Goal: Navigation & Orientation: Find specific page/section

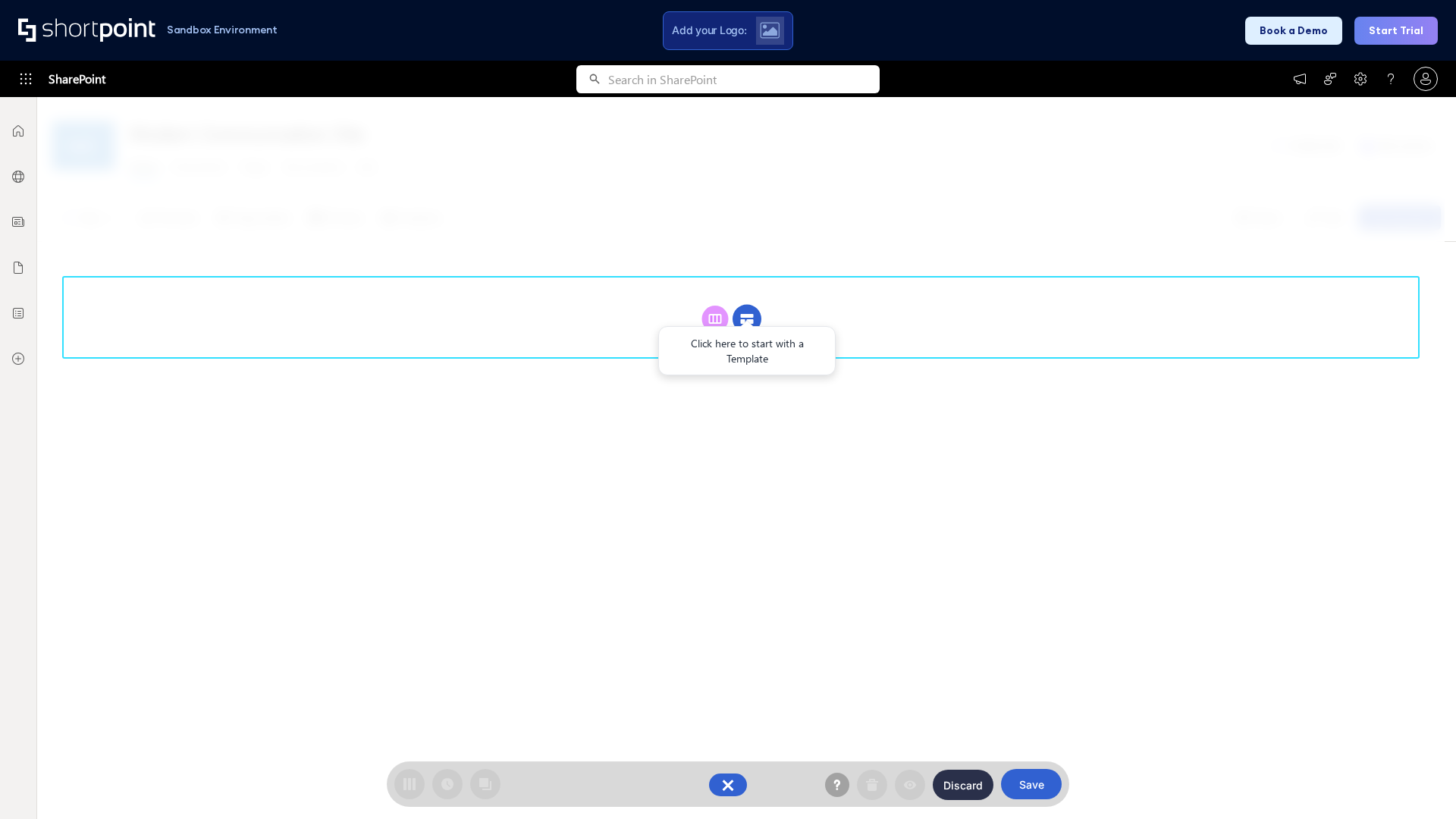
click at [747, 305] on circle at bounding box center [747, 320] width 29 height 29
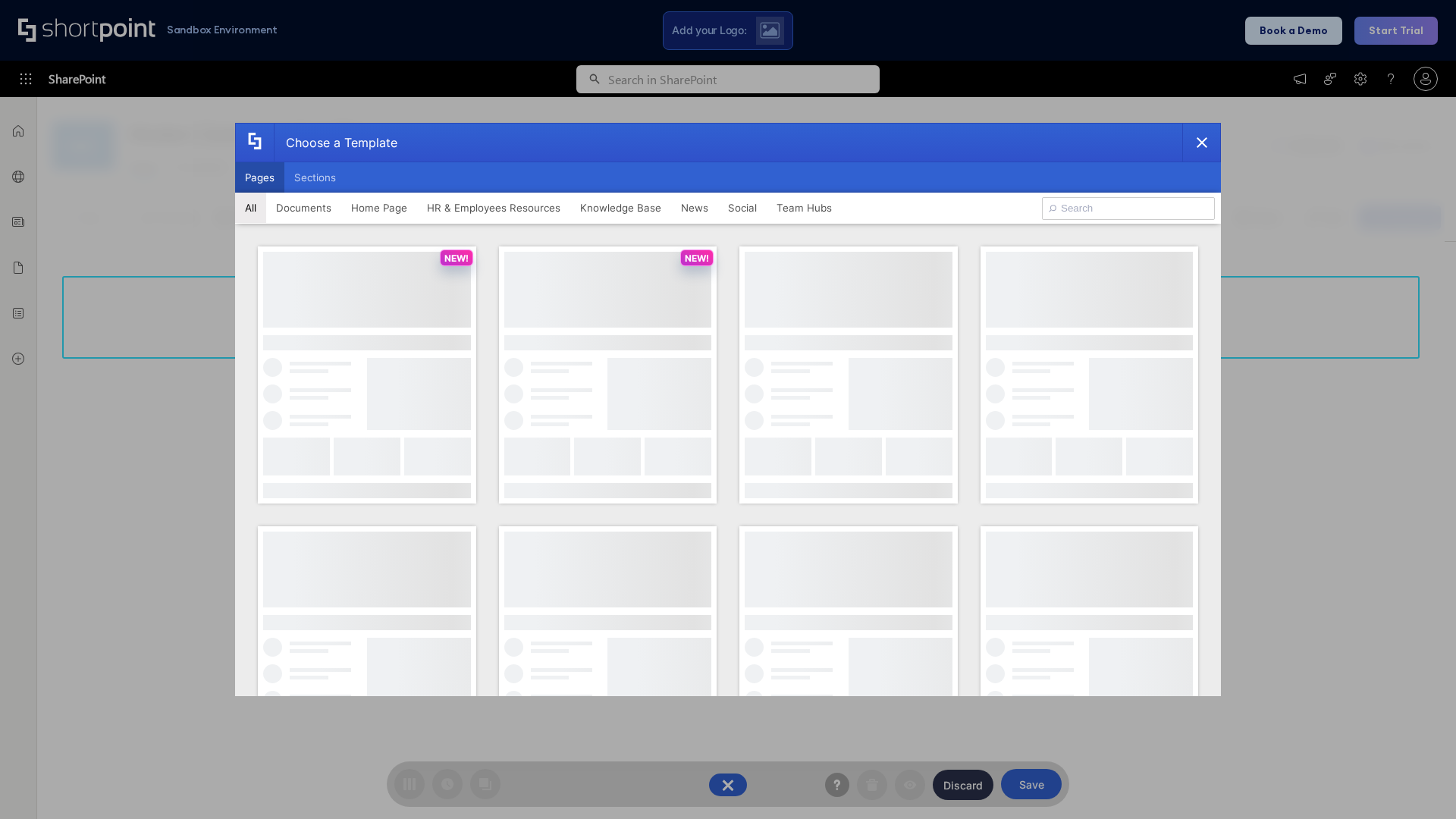
scroll to position [208, 0]
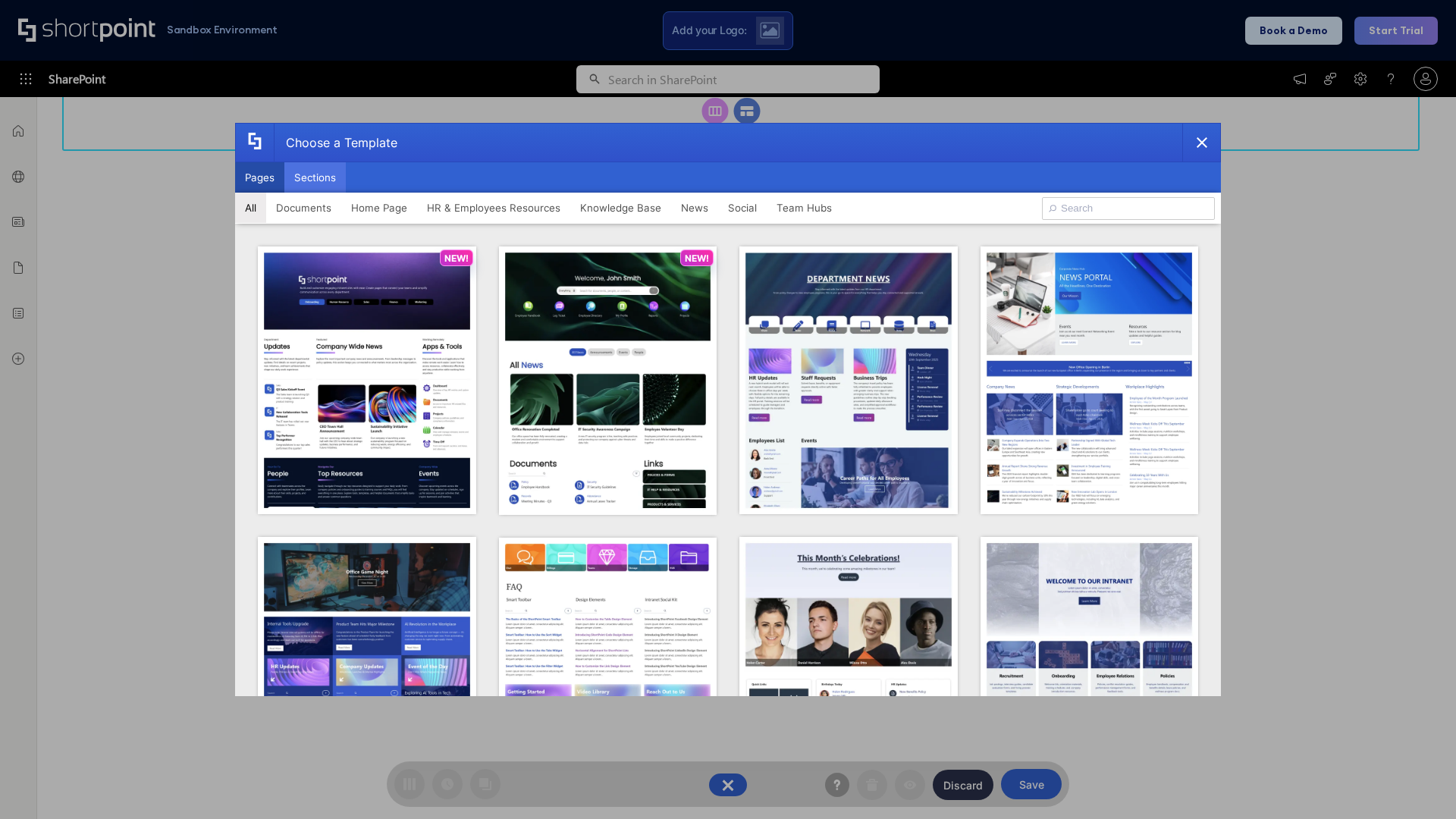
click at [315, 177] on button "Sections" at bounding box center [315, 177] width 62 height 31
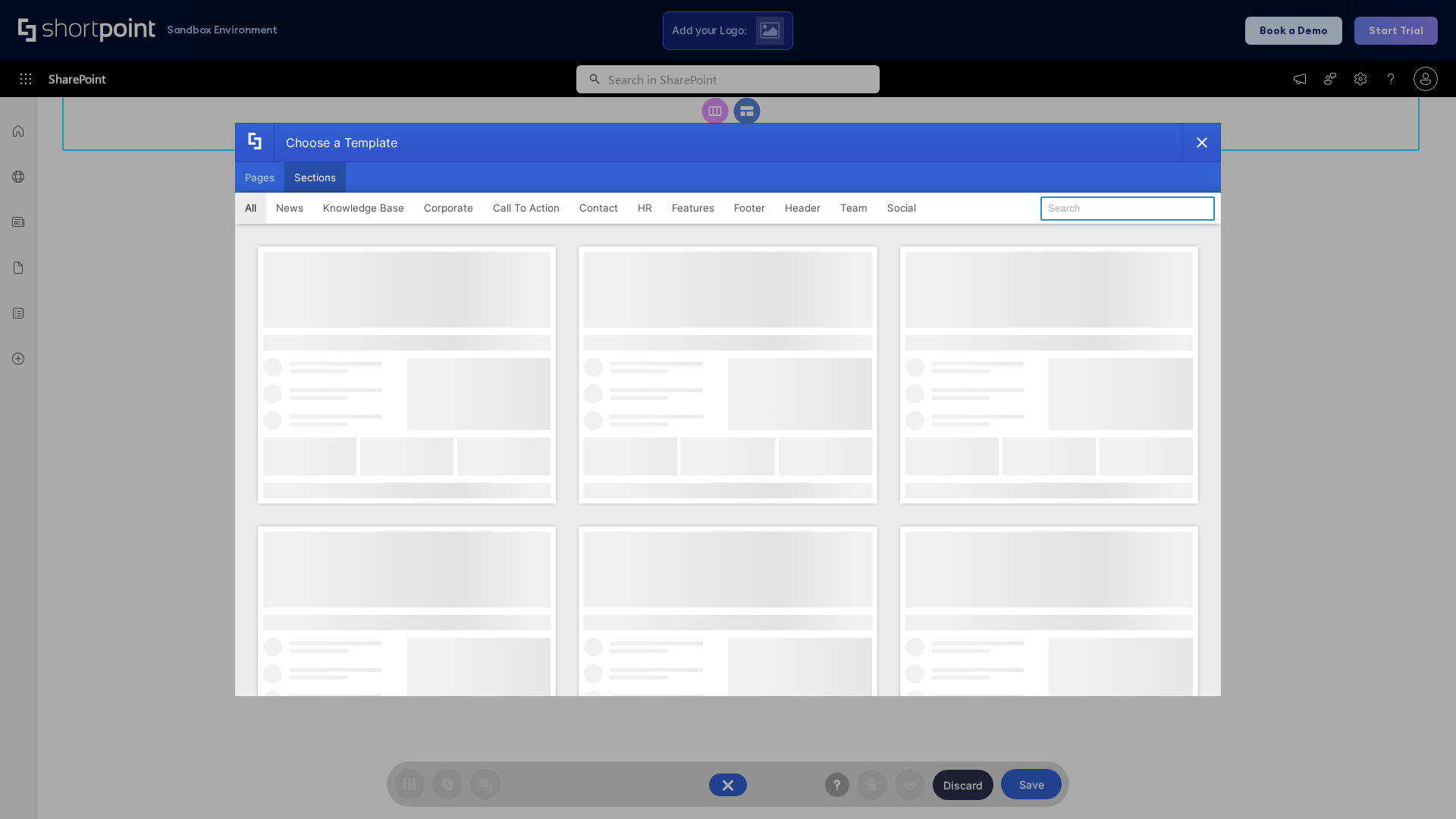
type input "CTA 2"
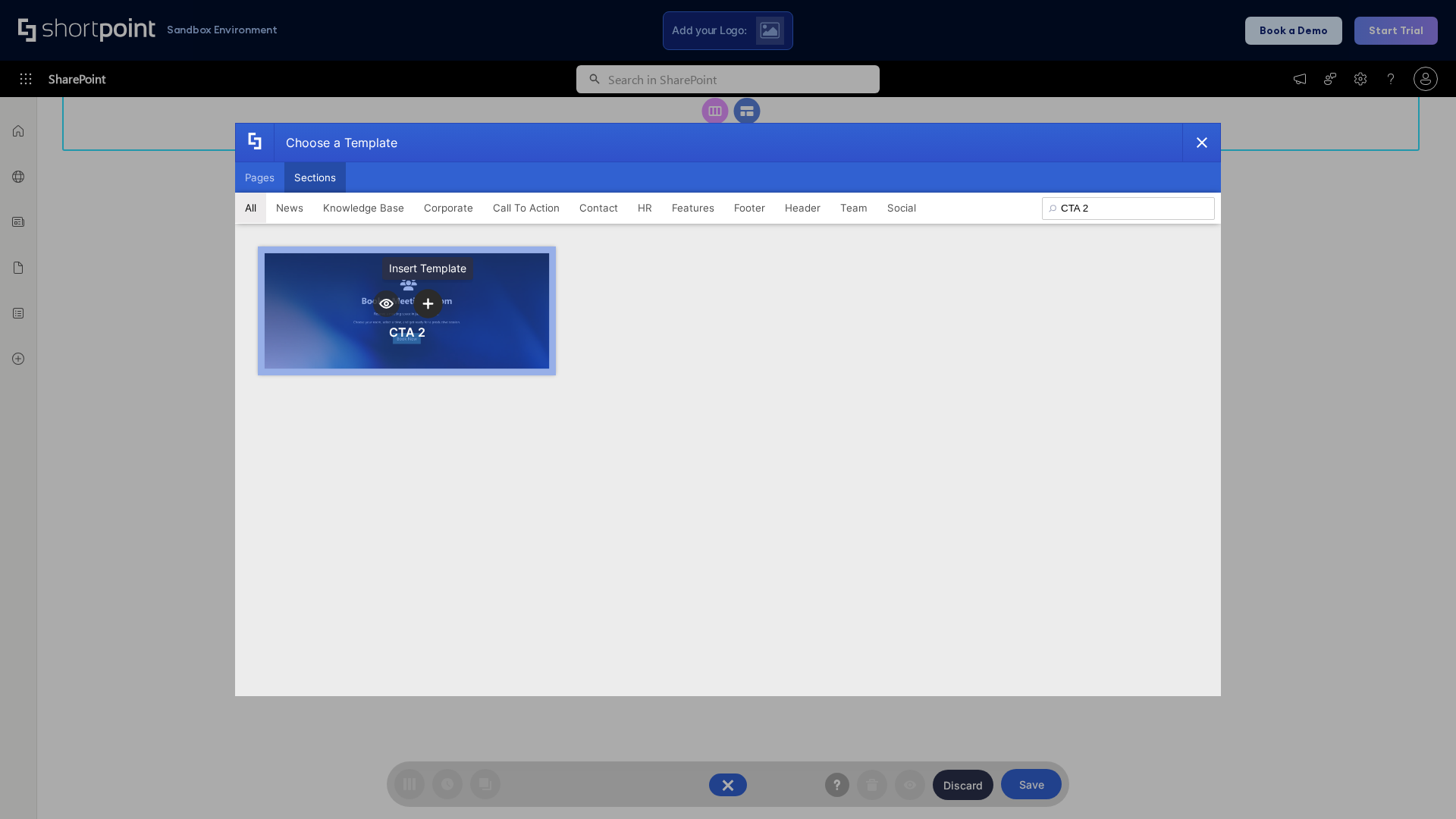
click at [428, 304] on icon "template selector" at bounding box center [427, 303] width 10 height 10
